Goal: Complete application form

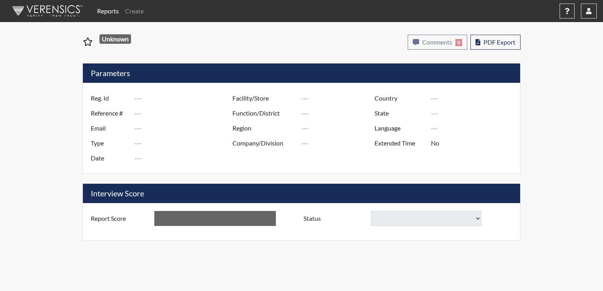
type input "Patmon2"
type input "51727"
type input "[PERSON_NAME][EMAIL_ADDRESS][PERSON_NAME][DOMAIN_NAME]"
type input "Corrections Pre-Employment"
type input "[DATE]"
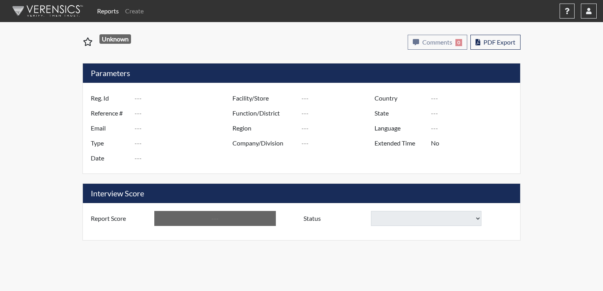
type input "Pathways/[GEOGRAPHIC_DATA]"
type input "[GEOGRAPHIC_DATA]"
type input "[US_STATE]"
type input "English"
type input "Yes"
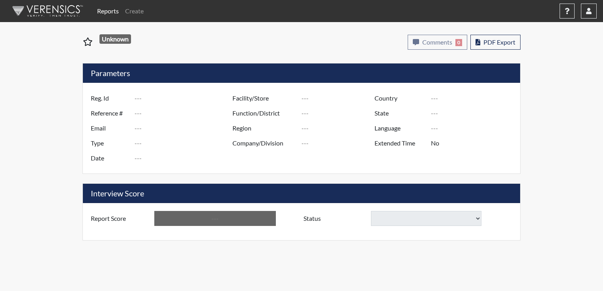
type input "Inconclusive"
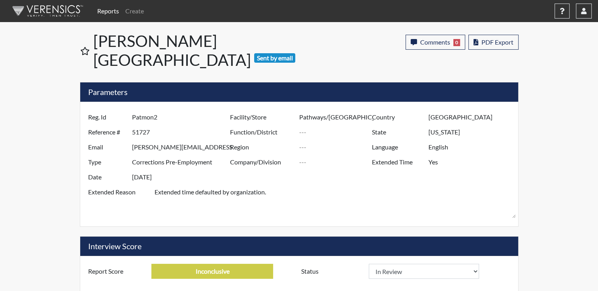
click at [254, 53] on span "Sent by email" at bounding box center [274, 57] width 41 height 9
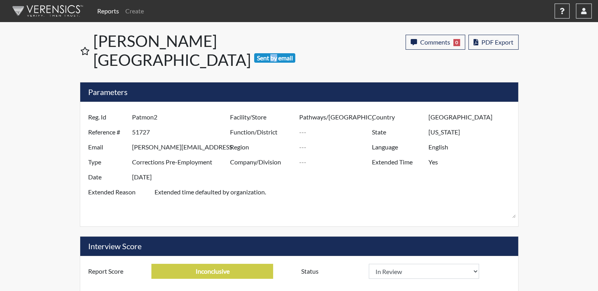
click at [254, 53] on span "Sent by email" at bounding box center [274, 57] width 41 height 9
